Goal: Find specific page/section: Find specific page/section

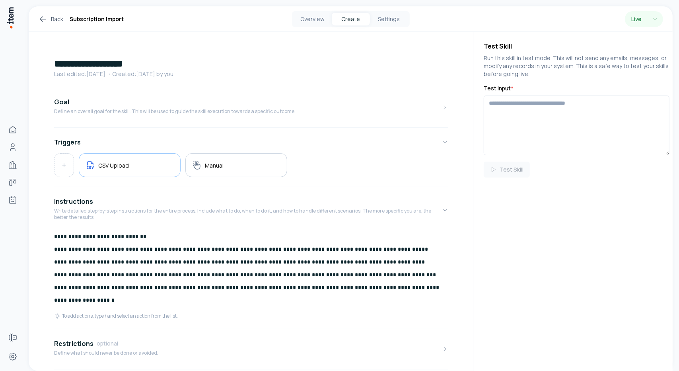
click at [43, 18] on icon at bounding box center [43, 19] width 10 height 10
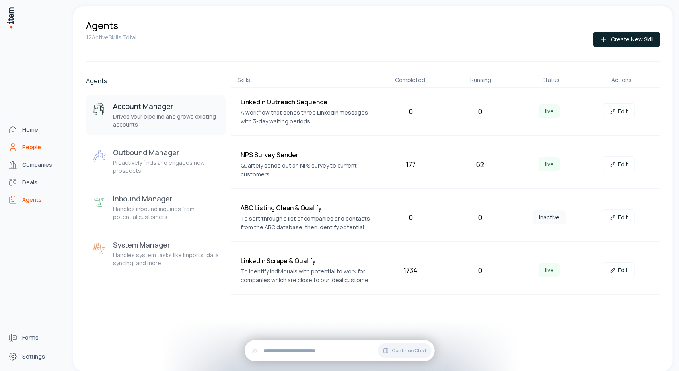
click at [16, 147] on icon "People" at bounding box center [13, 147] width 10 height 10
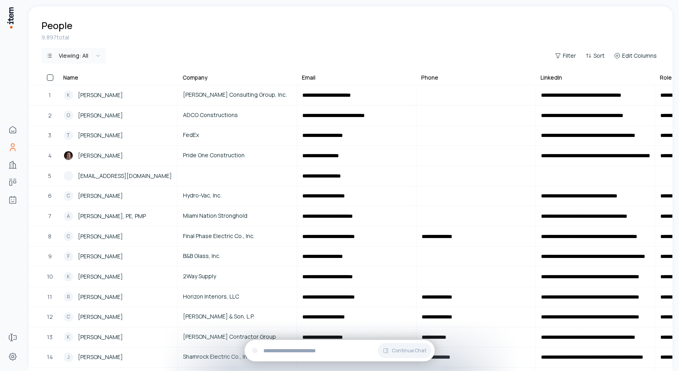
click at [88, 54] on html "**********" at bounding box center [339, 185] width 679 height 371
